Goal: Transaction & Acquisition: Purchase product/service

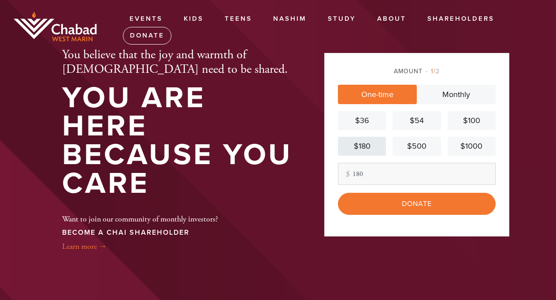
type input "180"
click at [360, 148] on div "$180" at bounding box center [361, 146] width 41 height 12
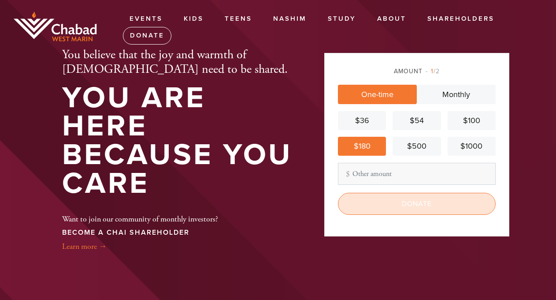
click at [412, 205] on input "Donate" at bounding box center [417, 204] width 158 height 22
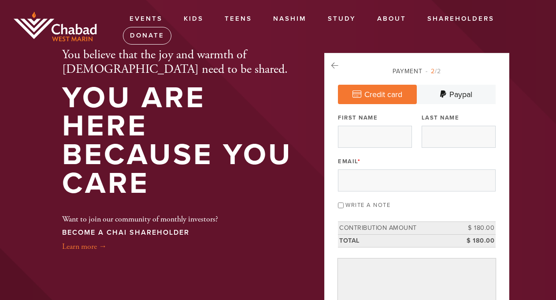
click at [340, 205] on input "Write a note" at bounding box center [341, 205] width 6 height 6
checkbox input "true"
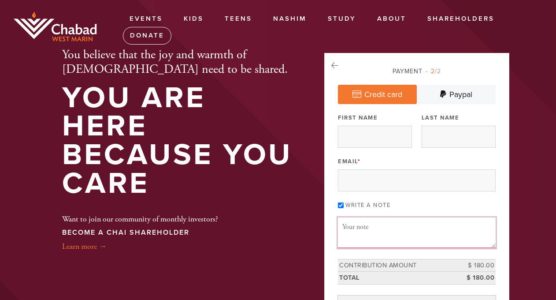
click at [376, 225] on textarea "Message or dedication" at bounding box center [417, 232] width 158 height 30
type textarea "Women's challah bake"
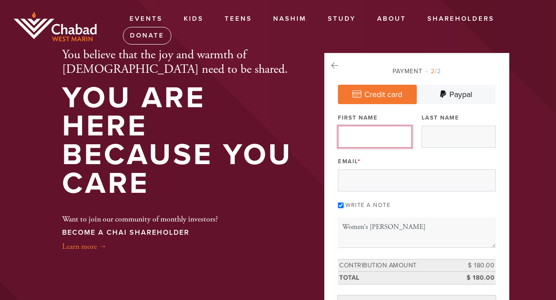
click at [364, 133] on input "First Name" at bounding box center [375, 137] width 74 height 22
type input "Jennifer"
type input "Holden"
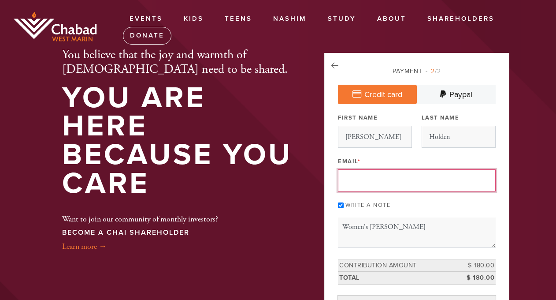
click at [370, 175] on input "Email *" at bounding box center [417, 180] width 158 height 22
type input "holden.jennifer@gmail.com"
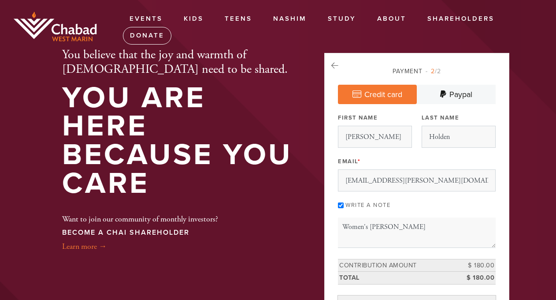
click at [446, 200] on div "Write a note" at bounding box center [417, 204] width 158 height 12
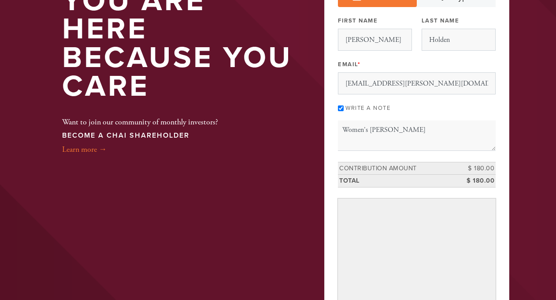
scroll to position [269, 0]
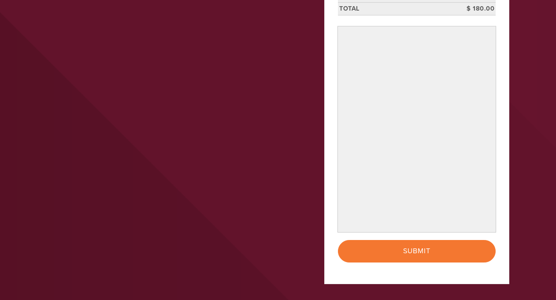
click at [334, 239] on div "Payment 2 /2 Credit card Paypal Payment Processor Pay Later PayPal Stripe First…" at bounding box center [416, 34] width 185 height 500
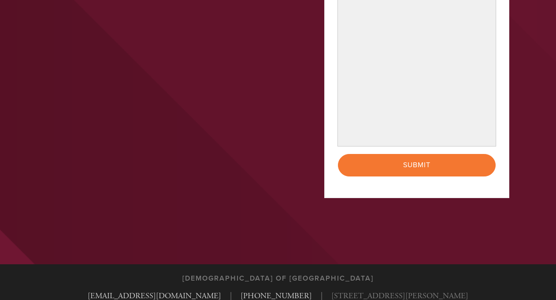
scroll to position [404, 0]
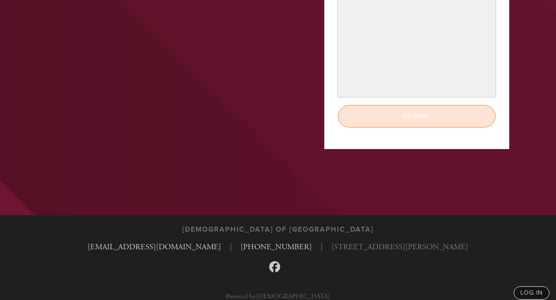
click at [405, 115] on input "Submit" at bounding box center [417, 116] width 158 height 22
